Goal: Task Accomplishment & Management: Manage account settings

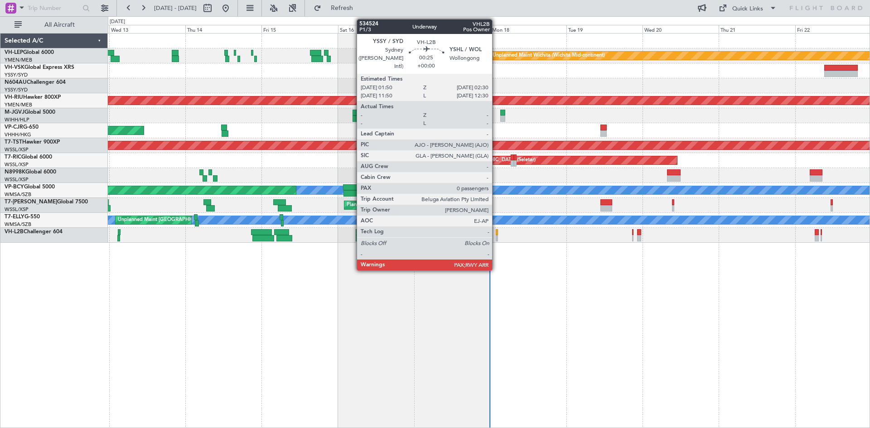
click at [496, 235] on div at bounding box center [497, 238] width 2 height 6
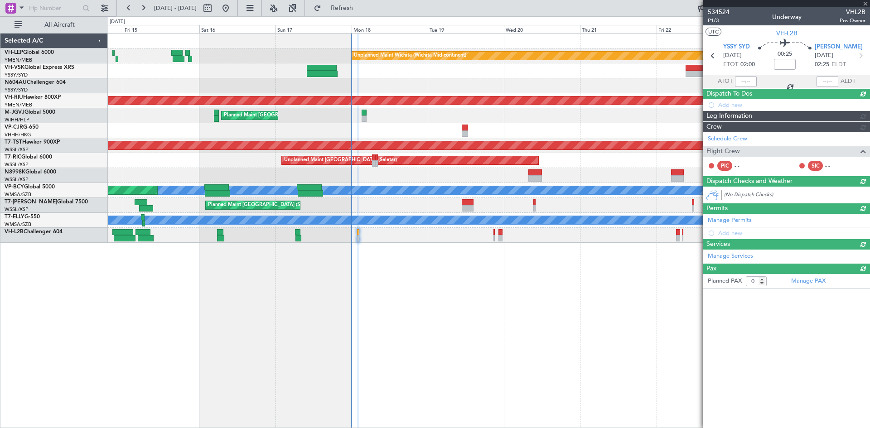
click at [410, 315] on div "Unplanned Maint Wichita (Wichita Mid-continent) Unplanned Maint Sydney ([PERSON…" at bounding box center [489, 230] width 763 height 395
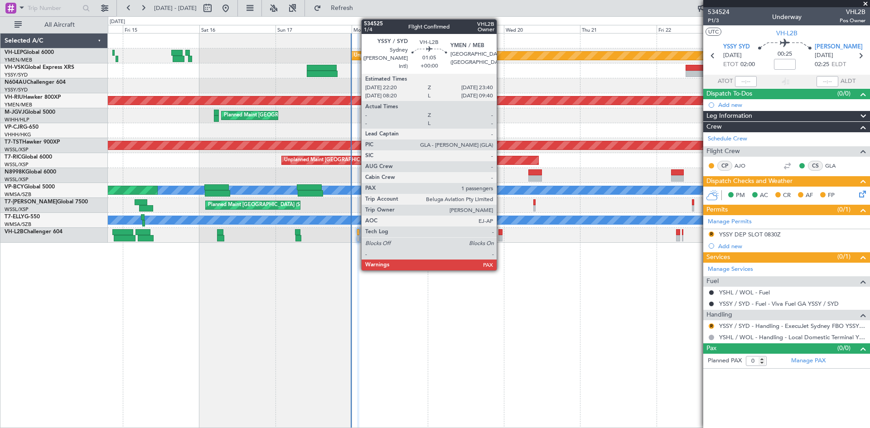
click at [501, 241] on div at bounding box center [501, 238] width 5 height 6
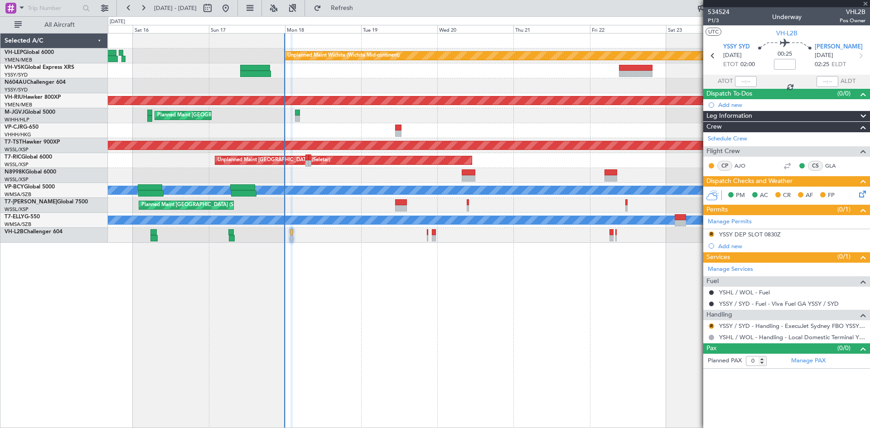
type input "1"
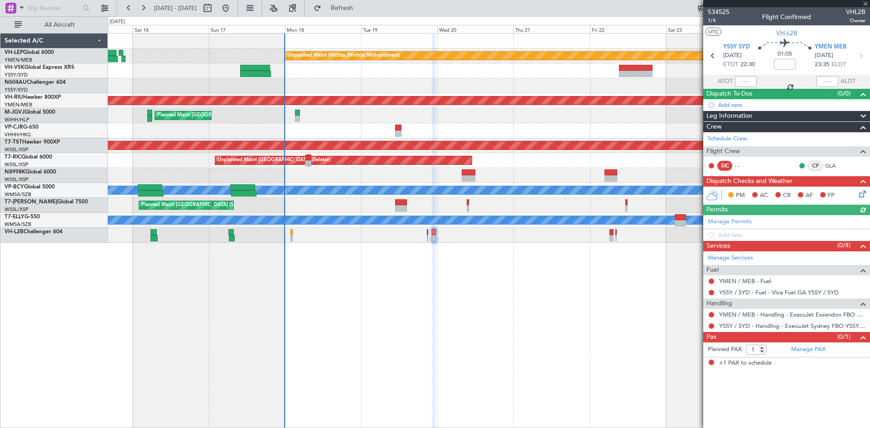
click at [560, 336] on div "Unplanned Maint Wichita (Wichita Mid-continent) Planned Maint [GEOGRAPHIC_DATA]…" at bounding box center [489, 230] width 763 height 395
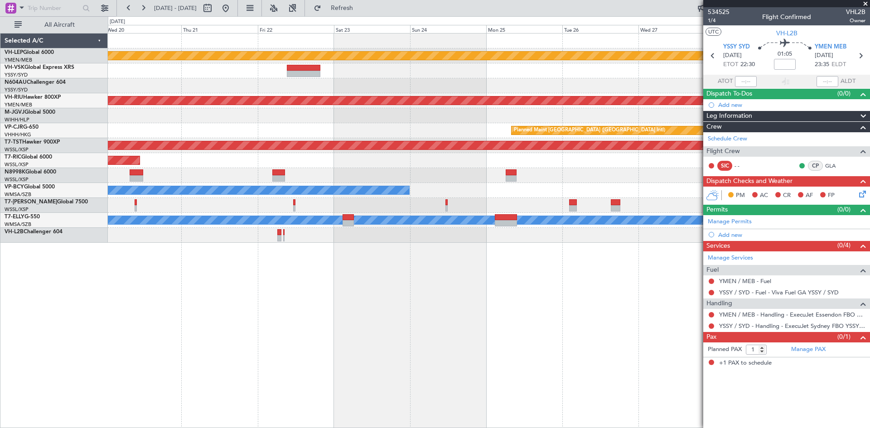
click at [314, 291] on div "Unplanned Maint Wichita (Wichita Mid-continent) Planned Maint [GEOGRAPHIC_DATA]…" at bounding box center [489, 230] width 763 height 395
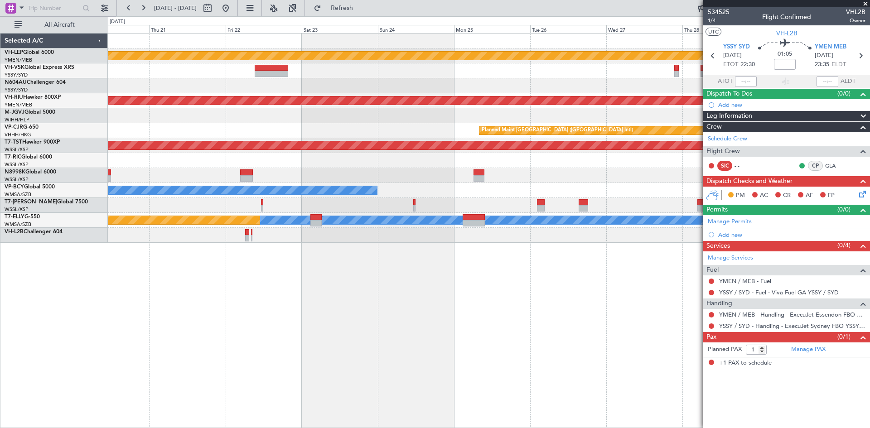
click at [616, 299] on div "Unplanned Maint Wichita (Wichita Mid-continent) Planned Maint [GEOGRAPHIC_DATA]…" at bounding box center [489, 230] width 763 height 395
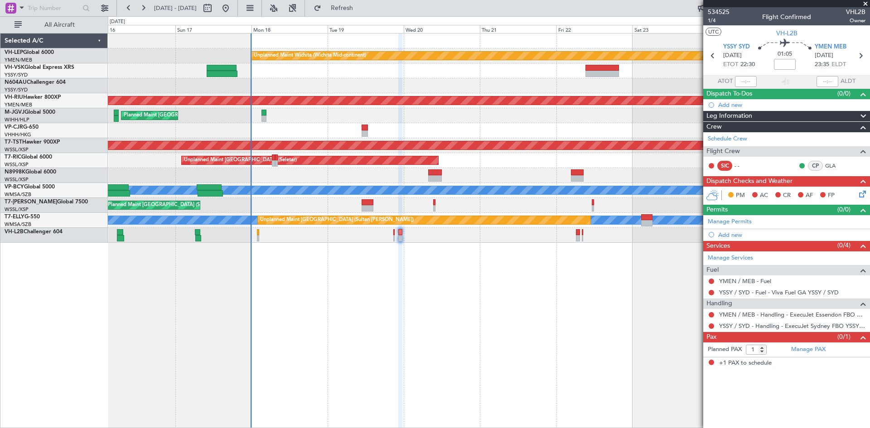
click at [634, 316] on div "Unplanned Maint Wichita (Wichita Mid-continent) Planned Maint [GEOGRAPHIC_DATA]…" at bounding box center [489, 230] width 763 height 395
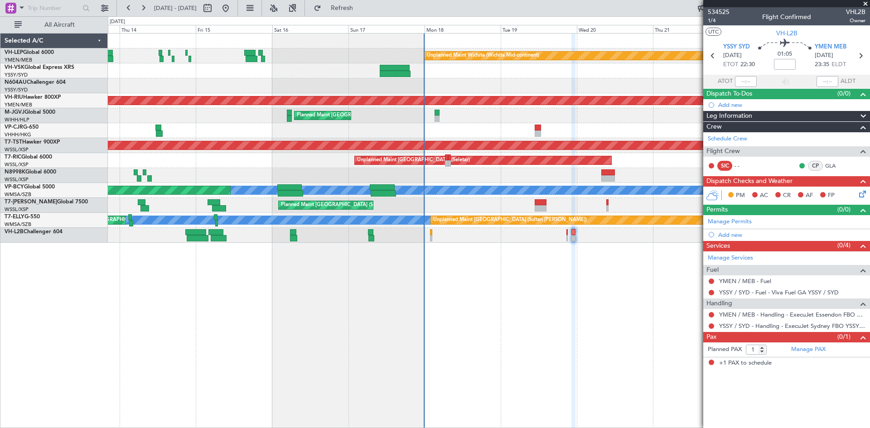
click at [553, 325] on div "Unplanned Maint Wichita (Wichita Mid-continent) Unplanned Maint Sydney ([PERSON…" at bounding box center [489, 230] width 763 height 395
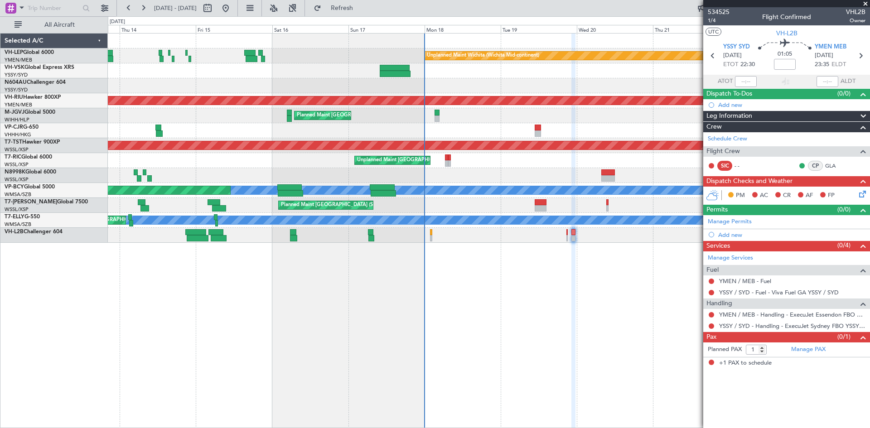
click at [265, 58] on div "Unplanned Maint Wichita (Wichita Mid-continent)" at bounding box center [489, 56] width 762 height 15
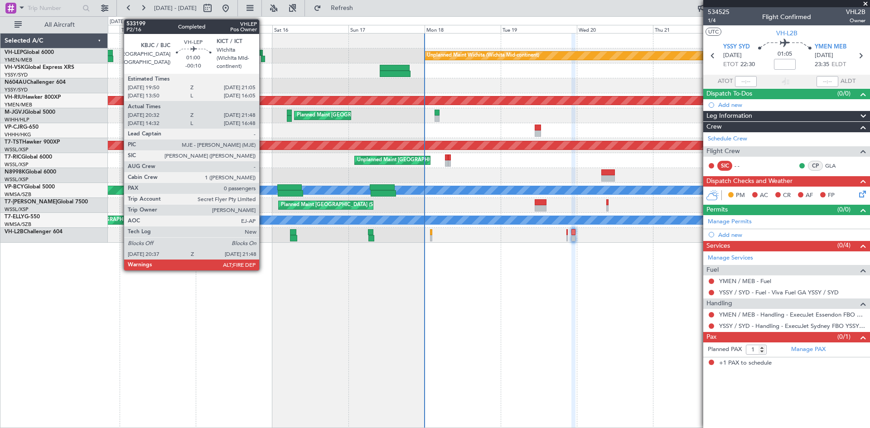
click at [263, 58] on div at bounding box center [263, 59] width 4 height 6
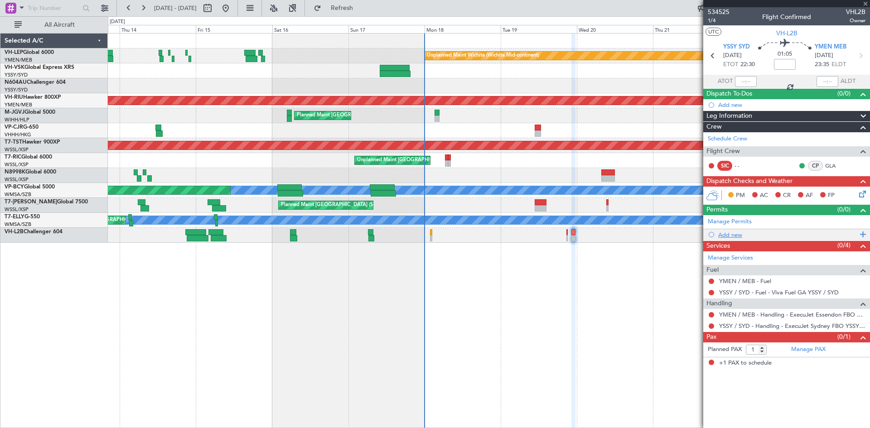
type input "-00:10"
type input "20:42"
type input "21:43"
type input "0"
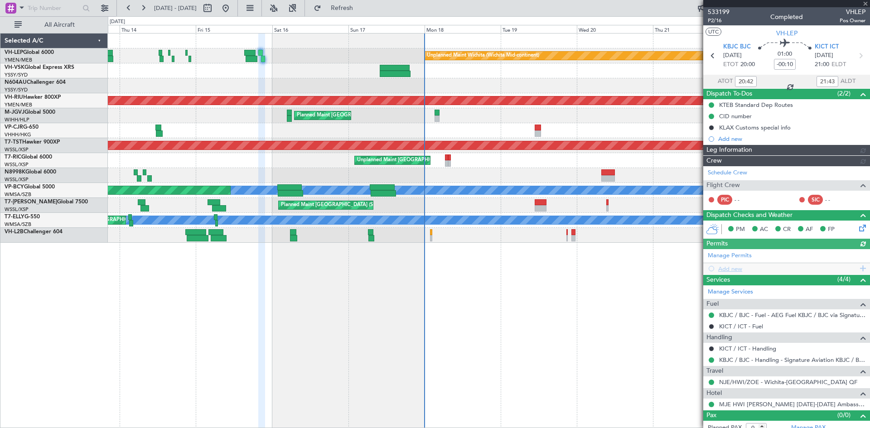
type input "[PERSON_NAME] (LEU)"
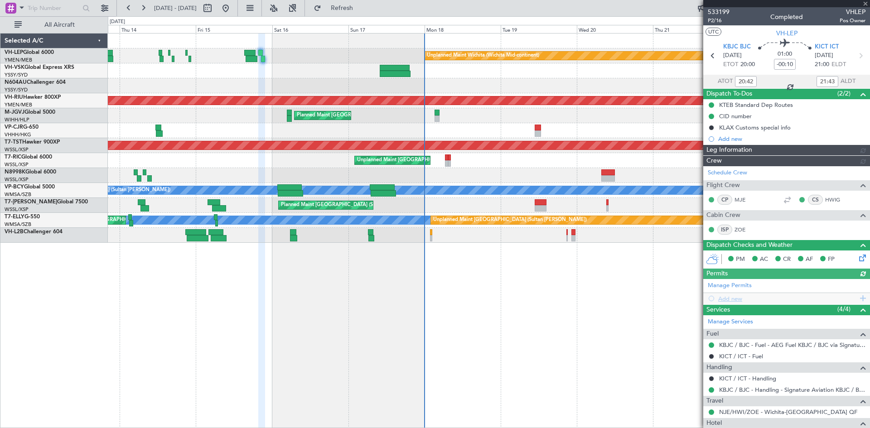
type input "[PERSON_NAME] (LEU)"
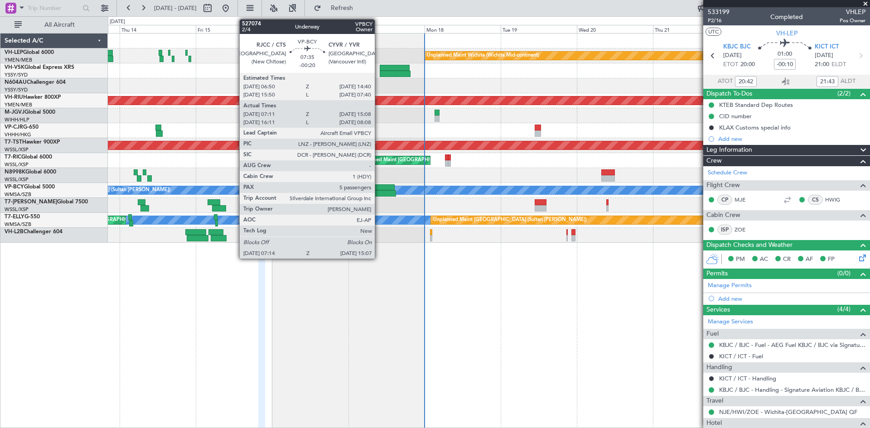
click at [379, 188] on div at bounding box center [382, 188] width 25 height 6
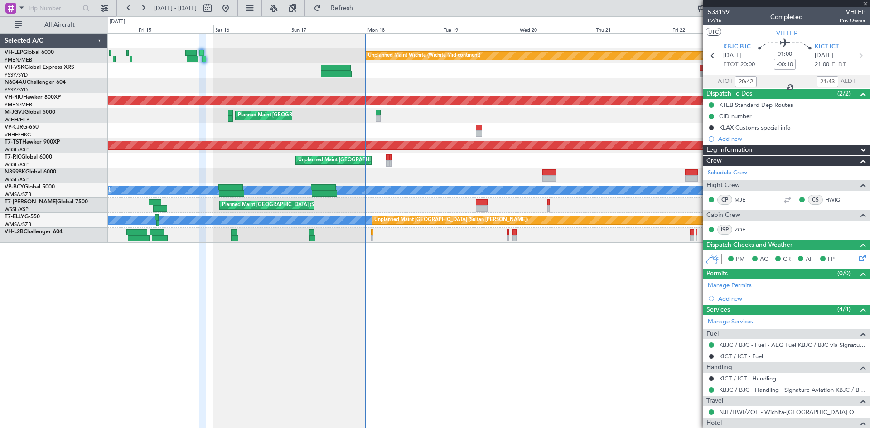
type input "-00:20"
type input "07:21"
type input "15:03"
type input "5"
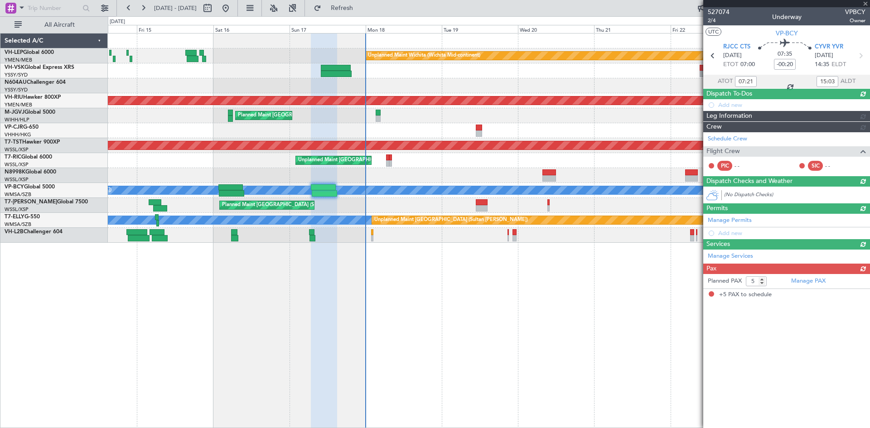
click at [460, 280] on div "Unplanned Maint Wichita (Wichita Mid-continent) Unplanned Maint Sydney ([PERSON…" at bounding box center [489, 230] width 763 height 395
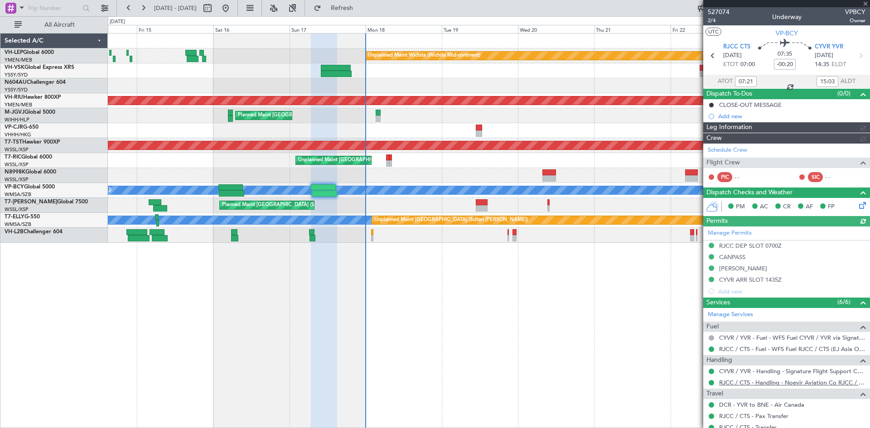
type input "[PERSON_NAME] (KYA)"
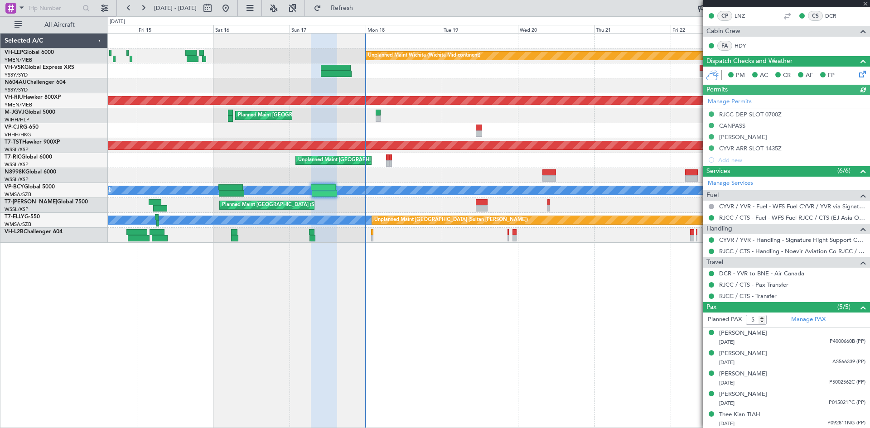
scroll to position [162, 0]
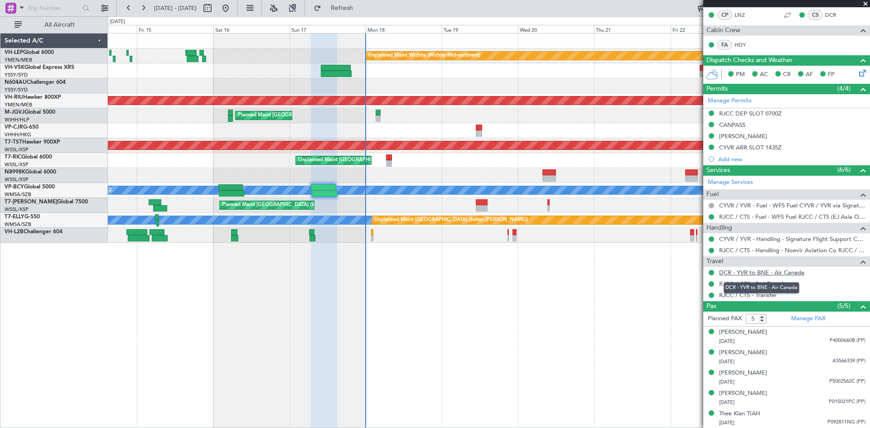
click at [782, 275] on link "DCR - YVR to BNE - Air Canada" at bounding box center [761, 273] width 85 height 8
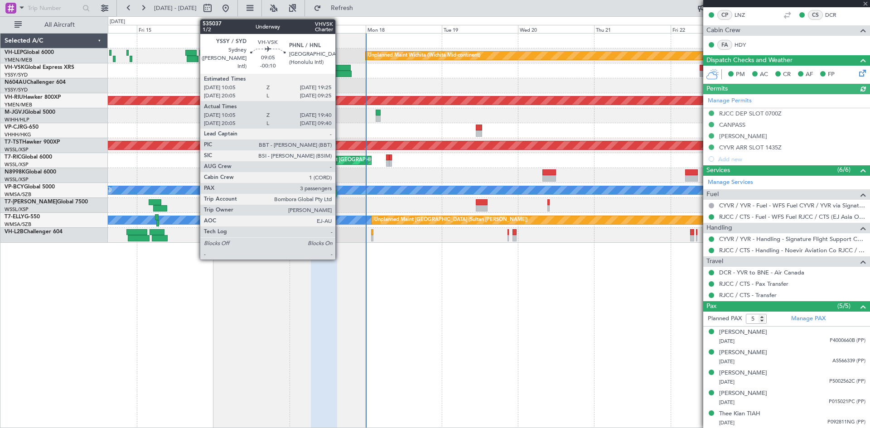
type input "[PERSON_NAME] (KYA)"
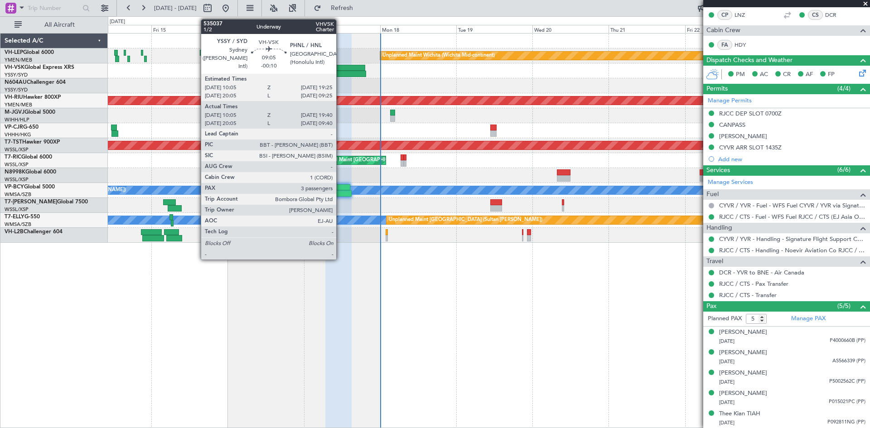
click at [340, 76] on div at bounding box center [350, 74] width 31 height 6
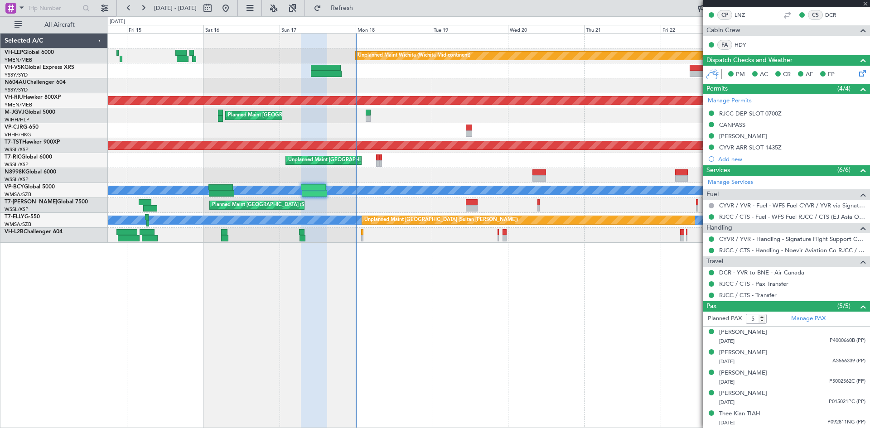
click at [566, 306] on div "Unplanned Maint Wichita (Wichita Mid-continent) Unplanned Maint Sydney ([PERSON…" at bounding box center [489, 230] width 763 height 395
type input "-00:10"
type input "10:15"
type input "19:35"
type input "3"
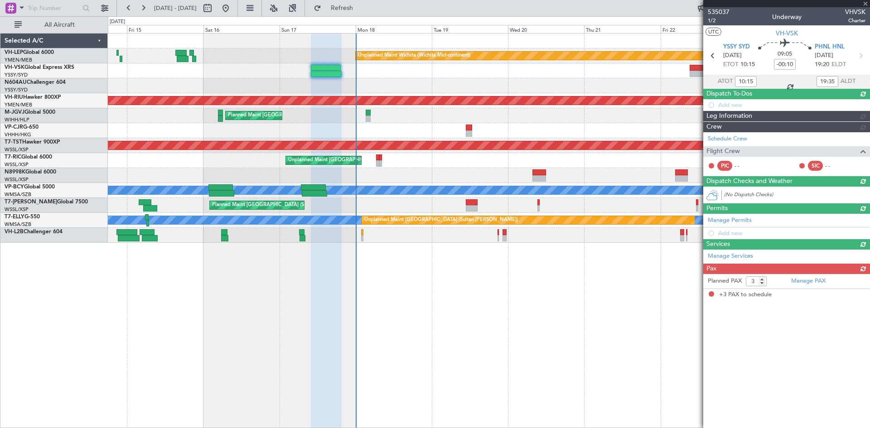
scroll to position [0, 0]
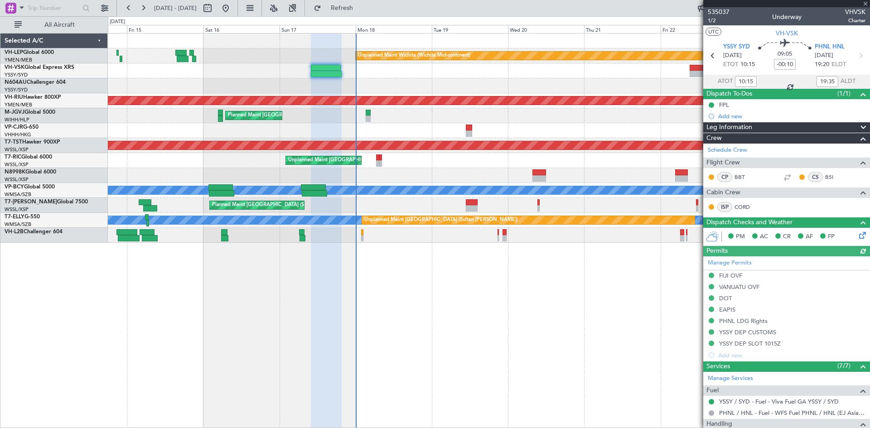
type input "20:15"
type input "09:35"
type input "10:15"
type input "19:35"
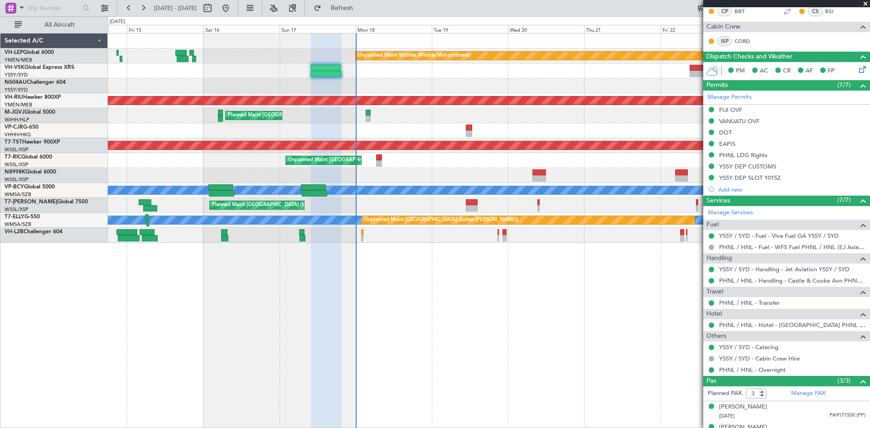
scroll to position [200, 0]
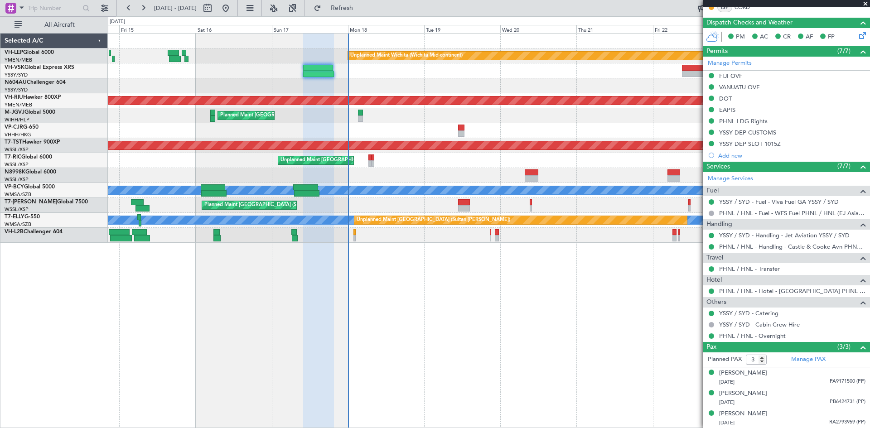
click at [646, 359] on div "Unplanned Maint Wichita (Wichita Mid-continent) Unplanned Maint Sydney ([PERSON…" at bounding box center [489, 230] width 763 height 395
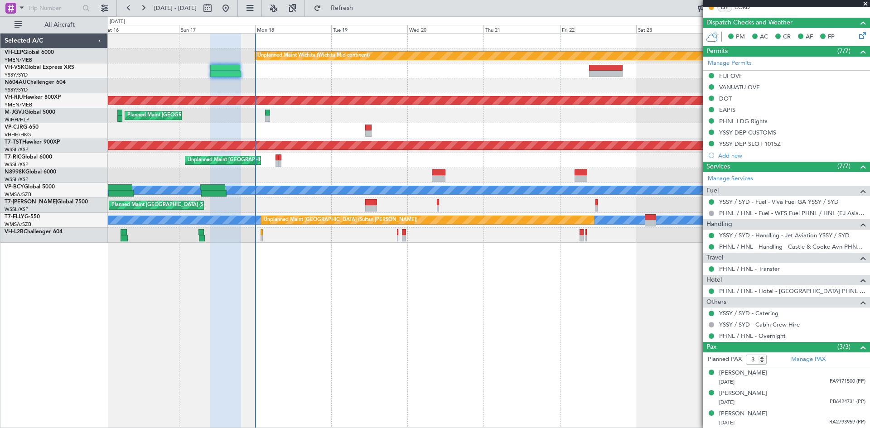
click at [520, 301] on div "Unplanned Maint Wichita (Wichita Mid-continent) Planned Maint [GEOGRAPHIC_DATA]…" at bounding box center [489, 230] width 763 height 395
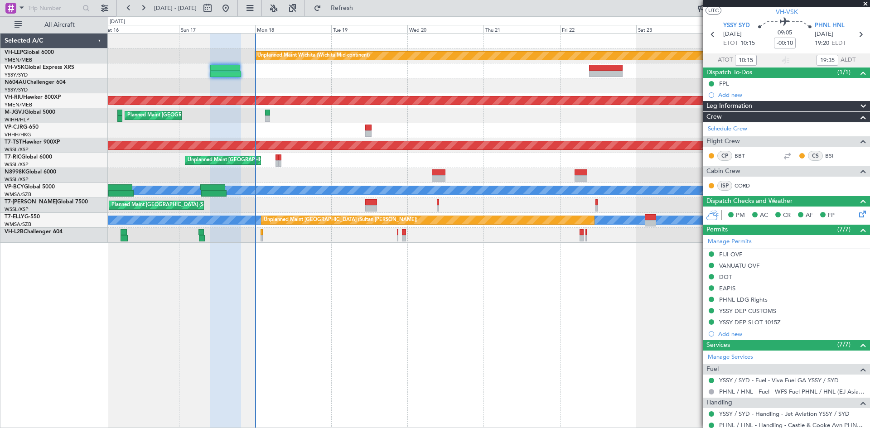
scroll to position [19, 0]
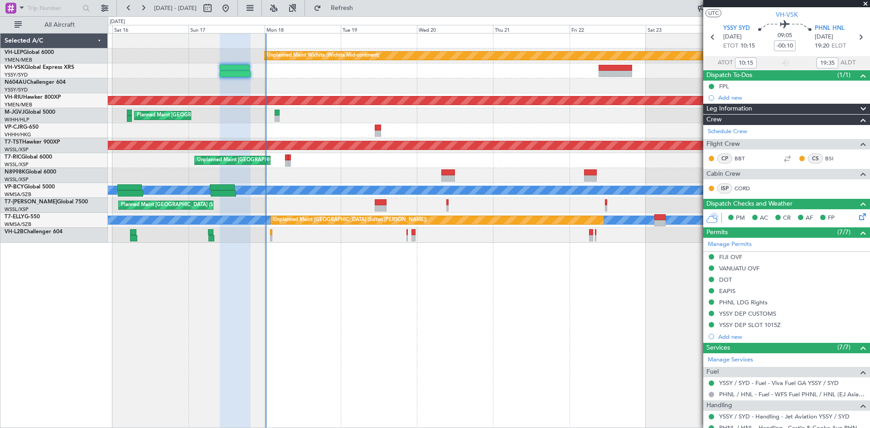
click at [510, 75] on div "Unplanned Maint Wichita (Wichita Mid-continent) Planned Maint [GEOGRAPHIC_DATA]…" at bounding box center [489, 138] width 762 height 209
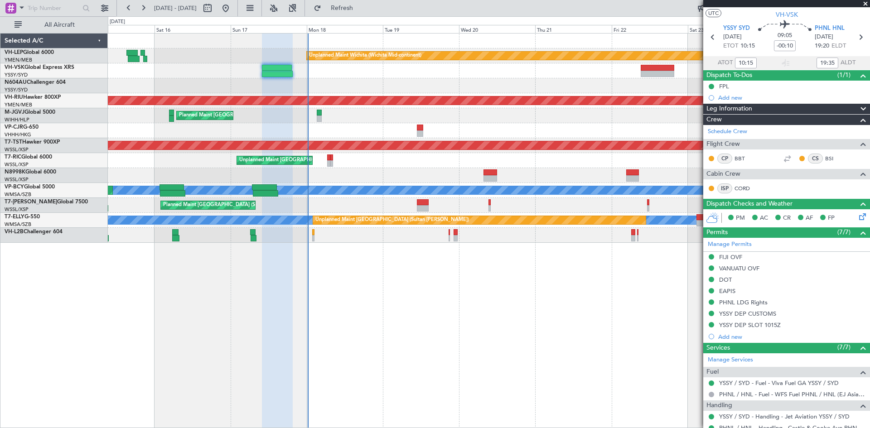
click at [398, 275] on div "Unplanned Maint Wichita (Wichita Mid-continent) Planned Maint [GEOGRAPHIC_DATA]…" at bounding box center [489, 230] width 763 height 395
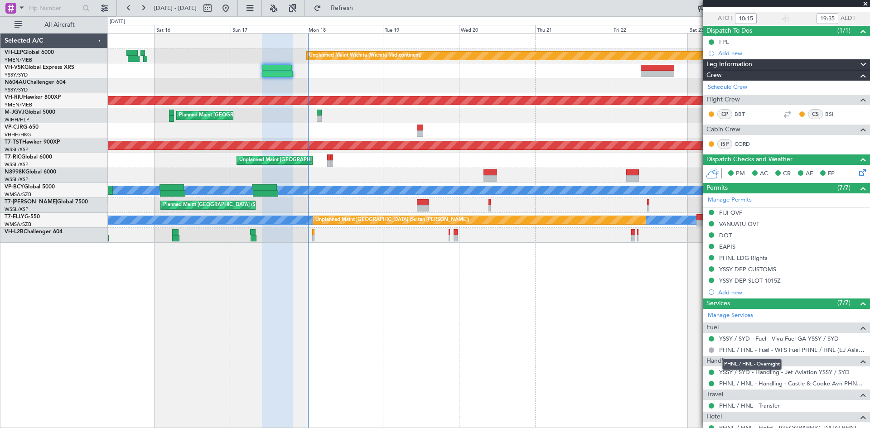
scroll to position [0, 0]
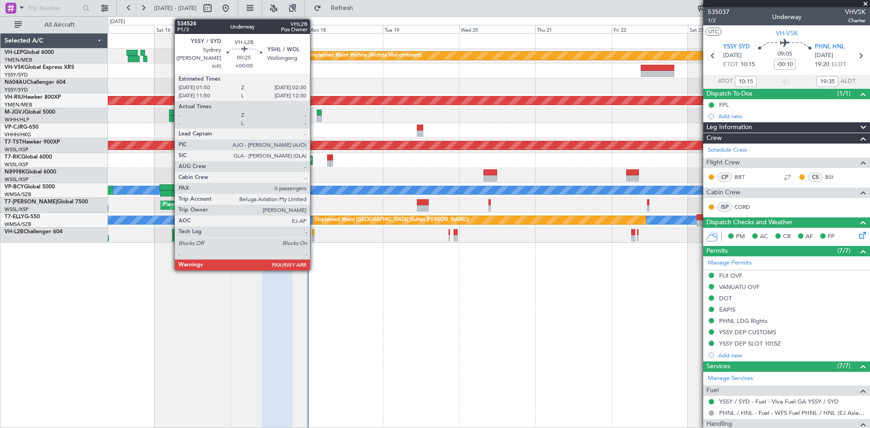
click at [314, 234] on div at bounding box center [313, 232] width 2 height 6
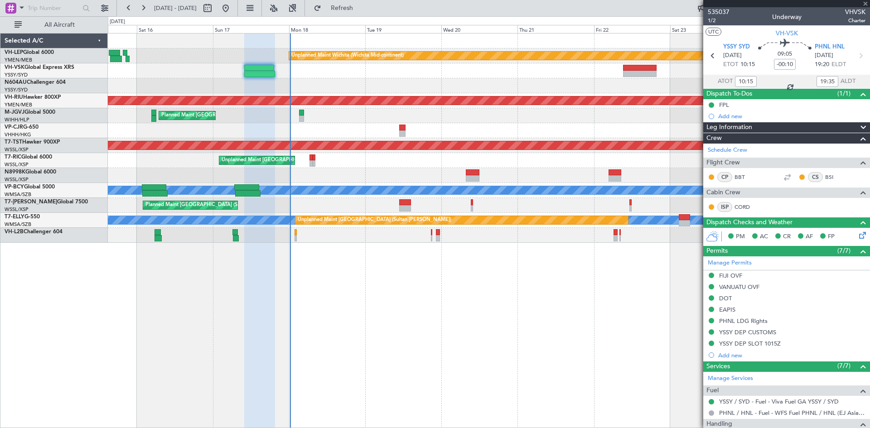
click at [358, 262] on div "Unplanned Maint Wichita (Wichita Mid-continent) Planned Maint [GEOGRAPHIC_DATA]…" at bounding box center [489, 230] width 763 height 395
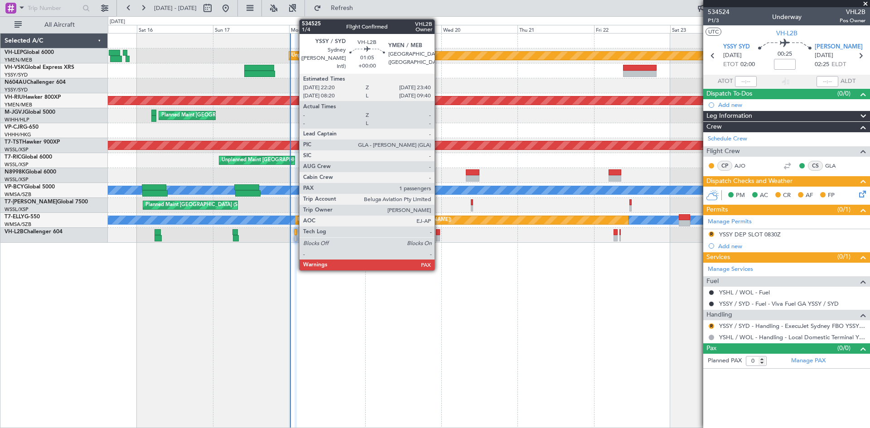
click at [439, 238] on div at bounding box center [438, 238] width 5 height 6
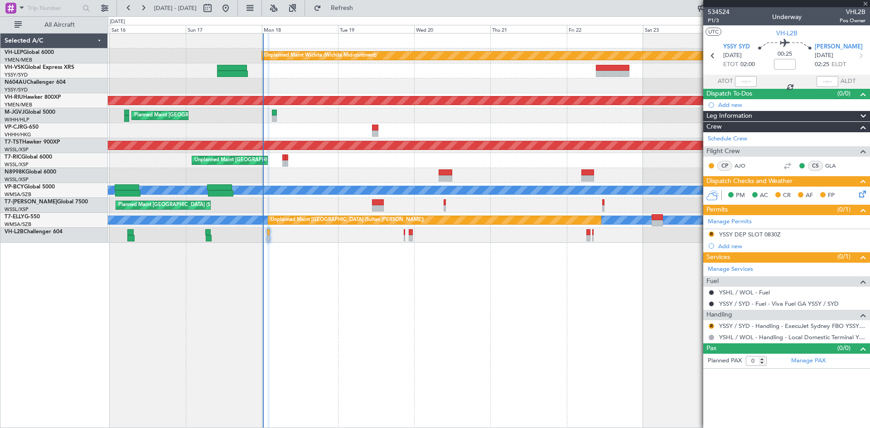
type input "1"
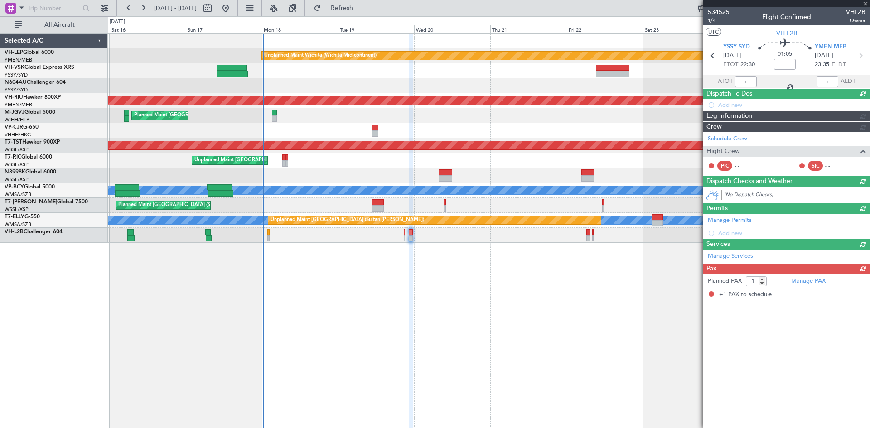
click at [457, 259] on div "Unplanned Maint Wichita (Wichita Mid-continent) Planned Maint [GEOGRAPHIC_DATA]…" at bounding box center [489, 230] width 763 height 395
